Goal: Register for event/course

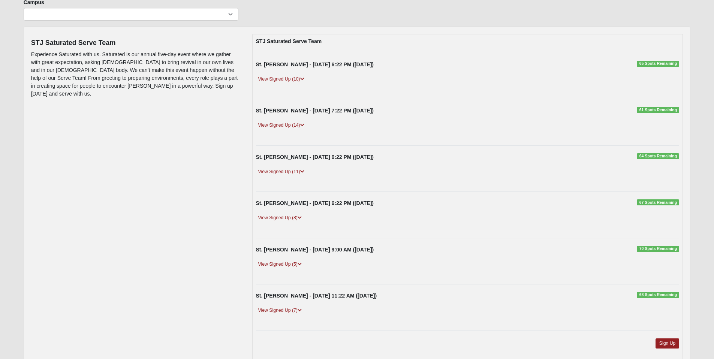
scroll to position [54, 0]
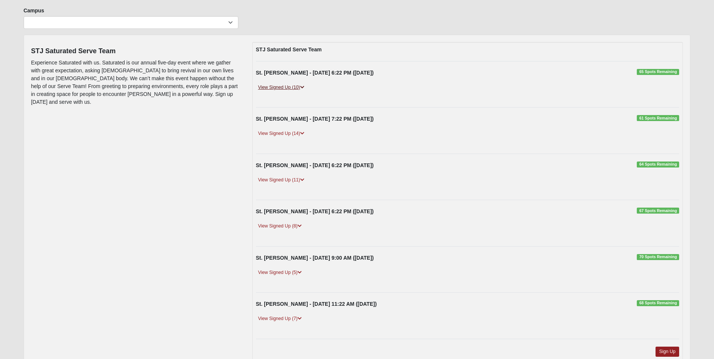
click at [296, 89] on link "View Signed Up (10)" at bounding box center [281, 88] width 51 height 8
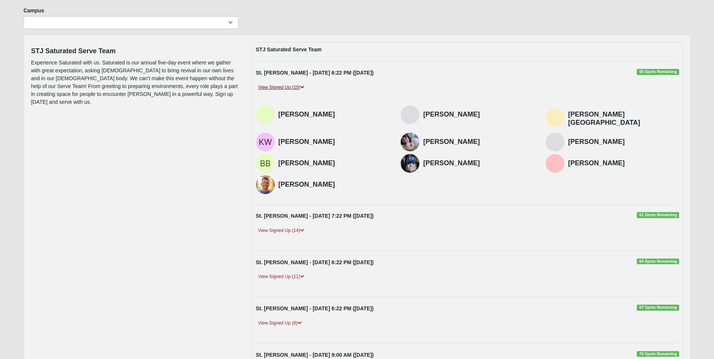
click at [296, 89] on link "View Signed Up (10)" at bounding box center [281, 88] width 51 height 8
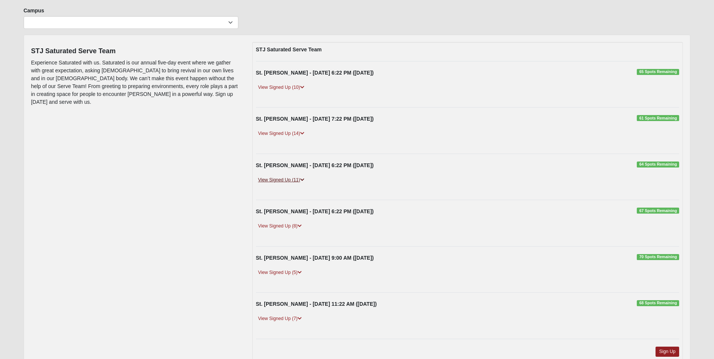
click at [283, 181] on link "View Signed Up (11)" at bounding box center [281, 180] width 51 height 8
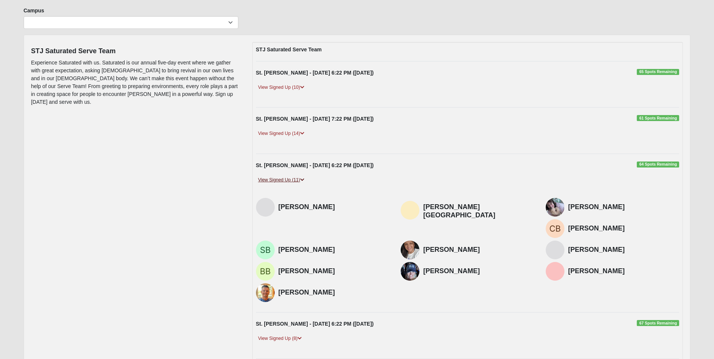
click at [303, 178] on icon at bounding box center [302, 180] width 4 height 4
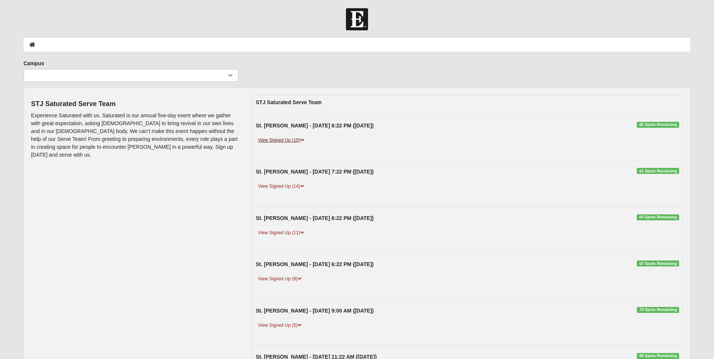
scroll to position [1, 0]
click at [292, 139] on link "View Signed Up (10)" at bounding box center [281, 140] width 51 height 8
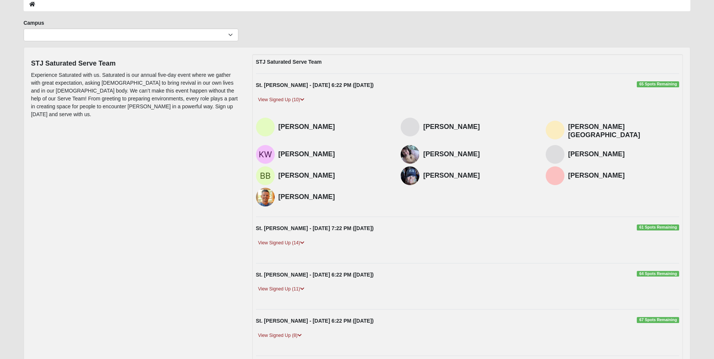
scroll to position [198, 0]
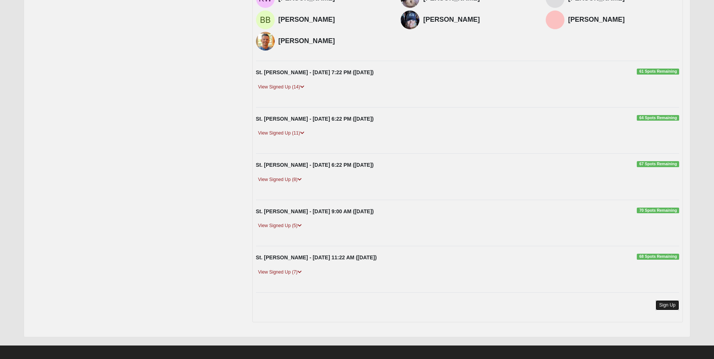
click at [670, 300] on link "Sign Up" at bounding box center [667, 305] width 24 height 10
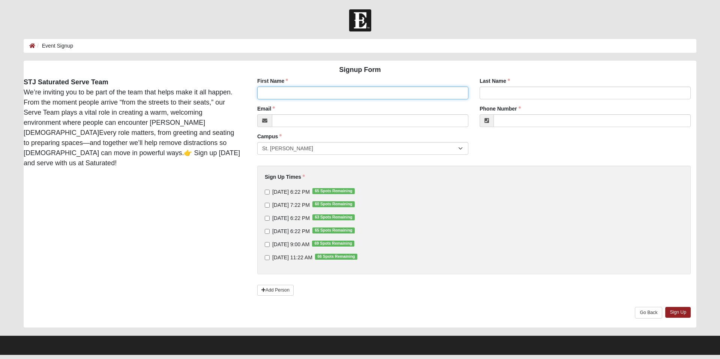
click at [278, 91] on input "First Name" at bounding box center [362, 93] width 211 height 13
type input "Christine"
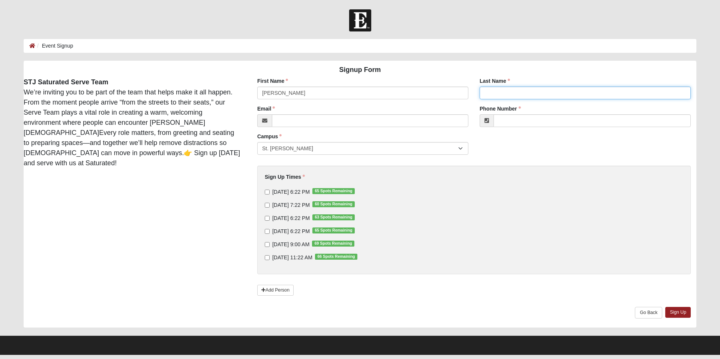
click at [503, 91] on input "Last Name" at bounding box center [584, 93] width 211 height 13
type input "o"
type input "Odel"
click at [335, 122] on input "Email" at bounding box center [370, 120] width 196 height 13
type input "christine.odel@coe22.com"
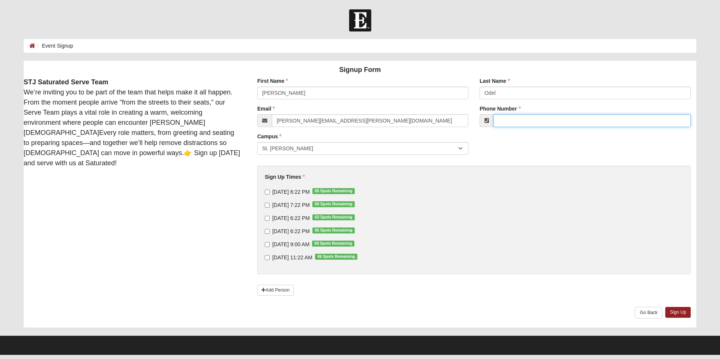
click at [520, 120] on input "Phone Number" at bounding box center [591, 120] width 197 height 13
type input "(407) 721-5727"
click at [266, 192] on input "9/10/2025 6:22 PM 65 Spots Remaining" at bounding box center [267, 192] width 5 height 5
checkbox input "true"
click at [267, 216] on input "9/12/2025 6:22 PM 63 Spots Remaining" at bounding box center [267, 218] width 5 height 5
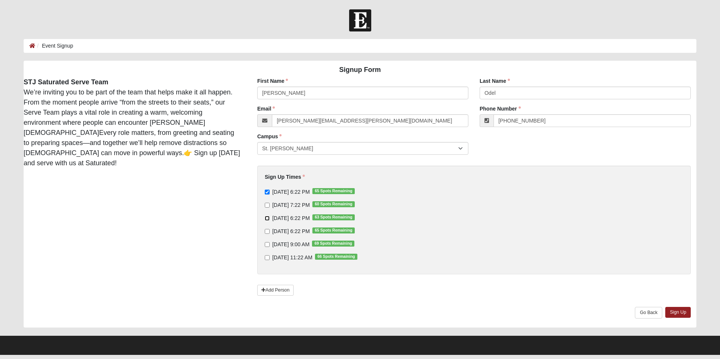
checkbox input "true"
click at [687, 315] on link "Sign Up" at bounding box center [677, 312] width 25 height 11
